Goal: Navigation & Orientation: Find specific page/section

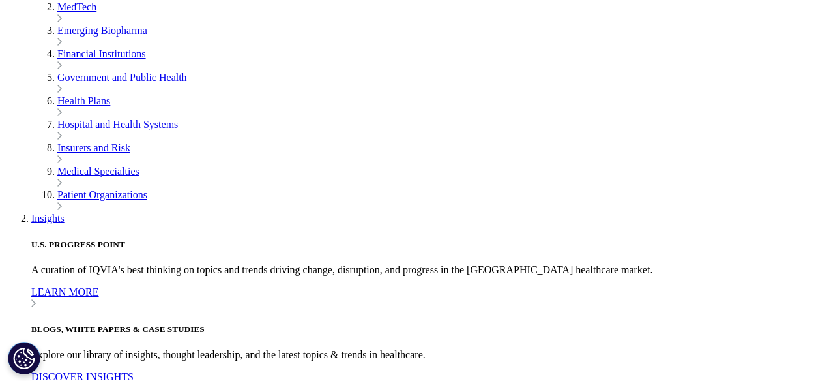
scroll to position [2786, 0]
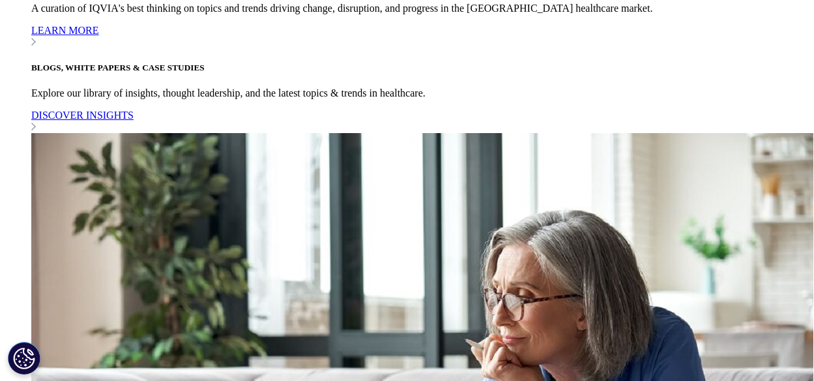
scroll to position [3045, 0]
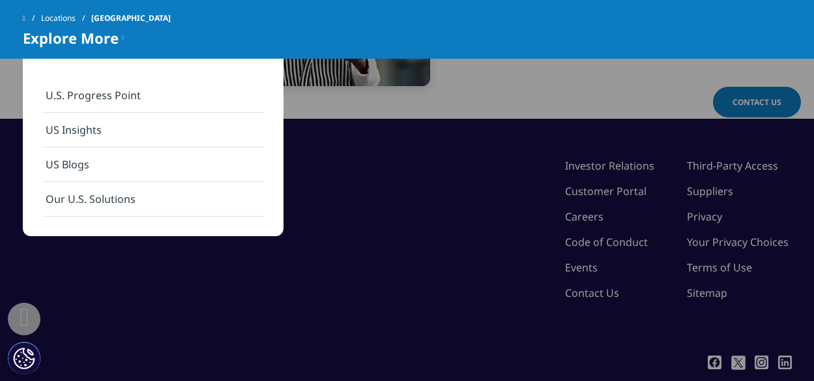
click at [467, 177] on div "©2025 IQVIA Inc, All Rights Reserved. Investor Relations Customer Portal Career…" at bounding box center [407, 254] width 769 height 192
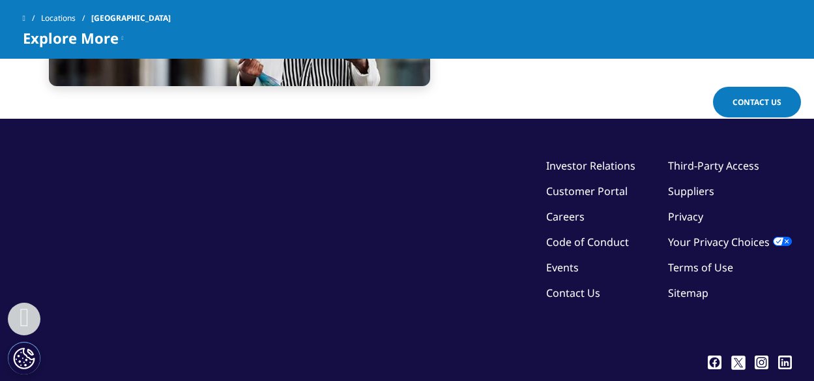
click at [623, 194] on link "Customer Portal" at bounding box center [586, 191] width 81 height 14
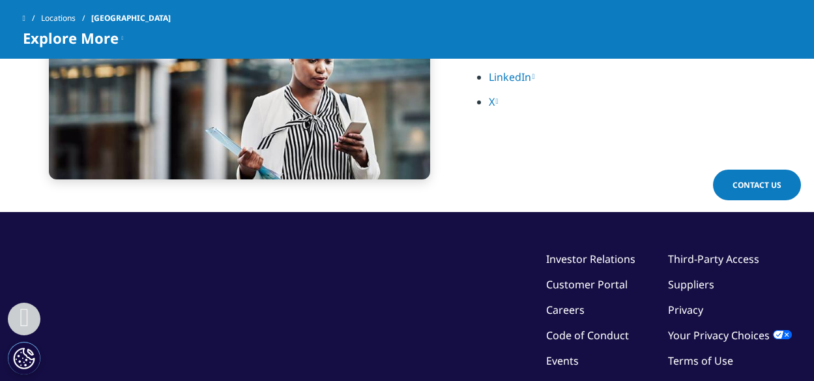
scroll to position [2951, 0]
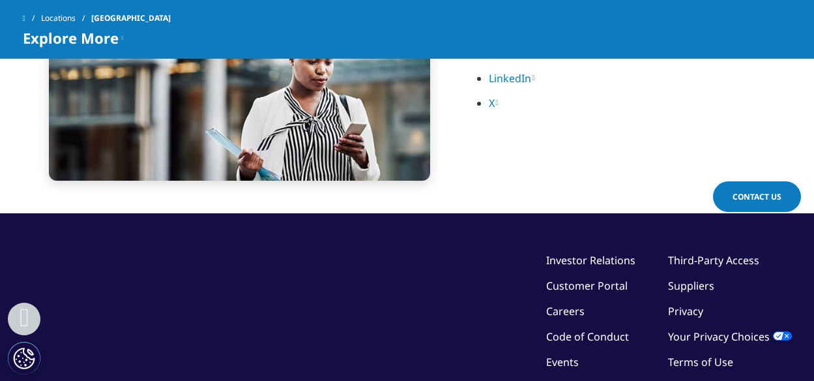
click at [618, 289] on link "Customer Portal" at bounding box center [586, 285] width 81 height 14
